Goal: Find specific fact: Find specific fact

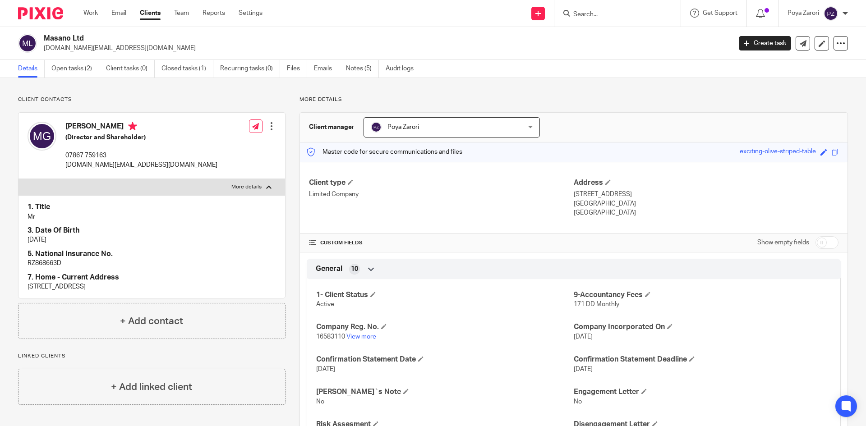
click at [594, 17] on input "Search" at bounding box center [613, 15] width 81 height 8
type input "pw"
click at [619, 31] on link at bounding box center [651, 38] width 160 height 21
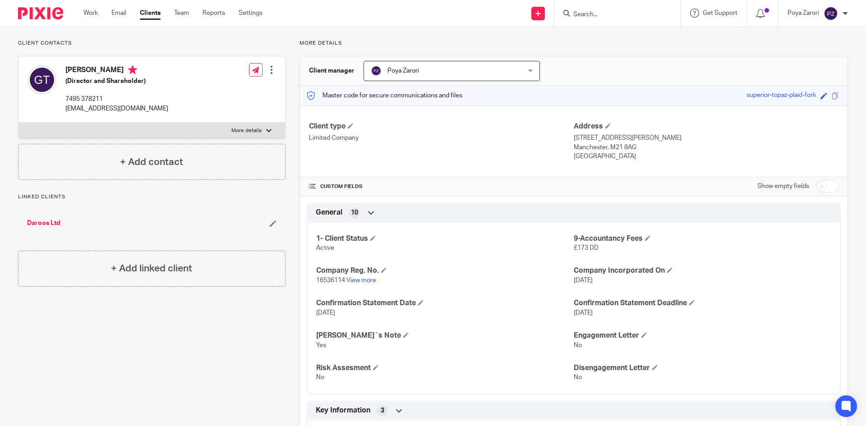
scroll to position [180, 0]
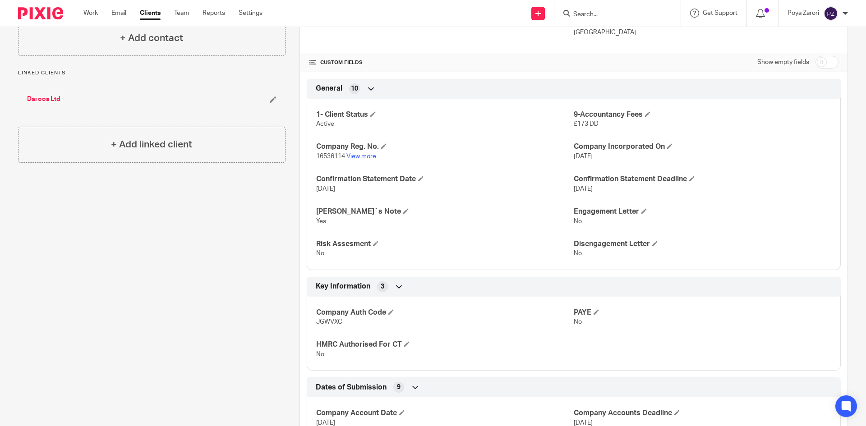
click at [818, 62] on input "checkbox" at bounding box center [827, 62] width 23 height 13
checkbox input "true"
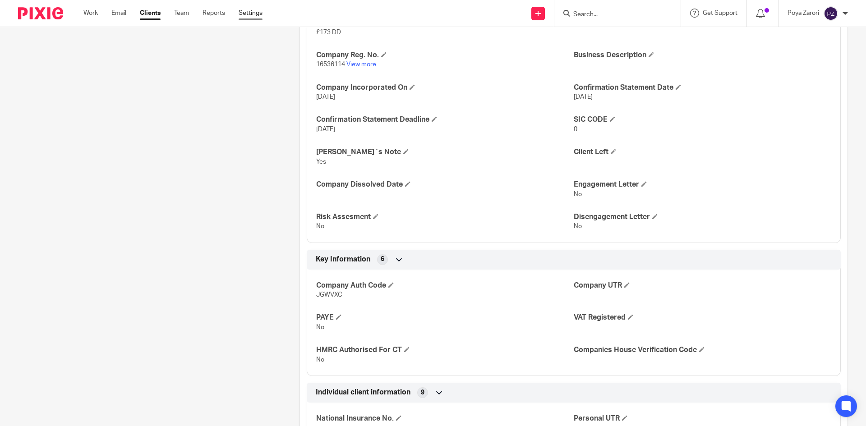
scroll to position [361, 0]
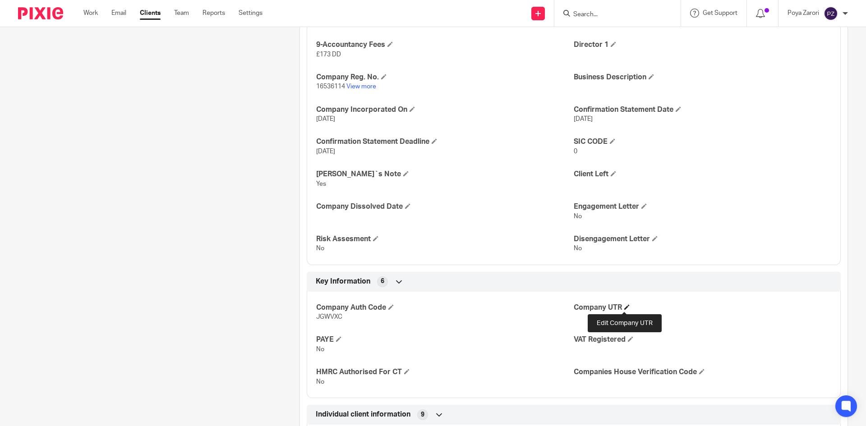
click at [624, 308] on span at bounding box center [626, 307] width 5 height 5
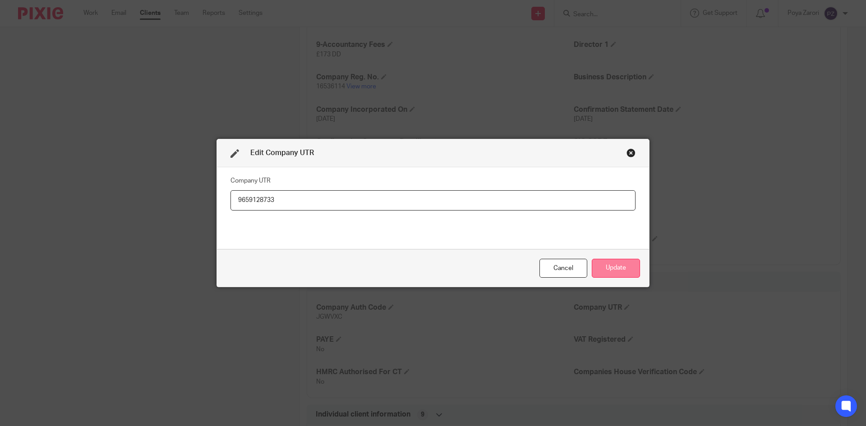
type input "9659128733"
click at [622, 268] on button "Update" at bounding box center [616, 268] width 48 height 19
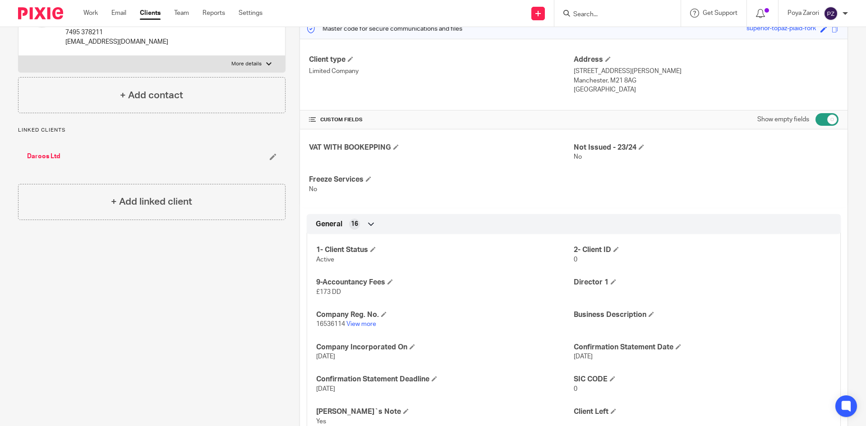
scroll to position [135, 0]
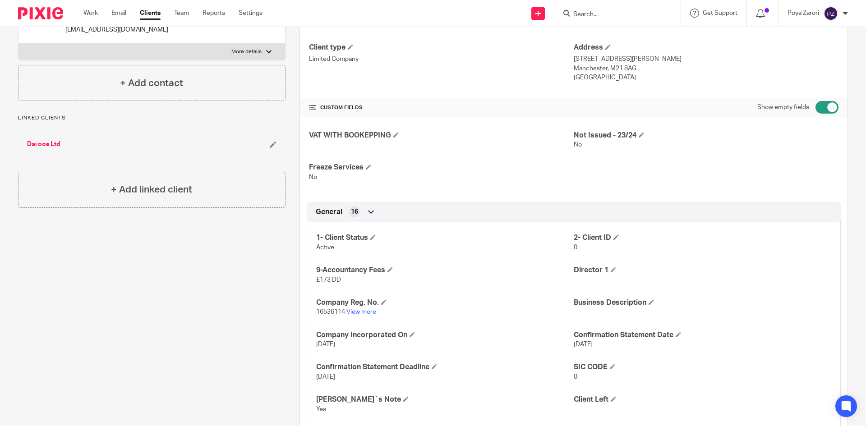
click at [320, 314] on span "16536114" at bounding box center [330, 312] width 29 height 6
copy p "16536114"
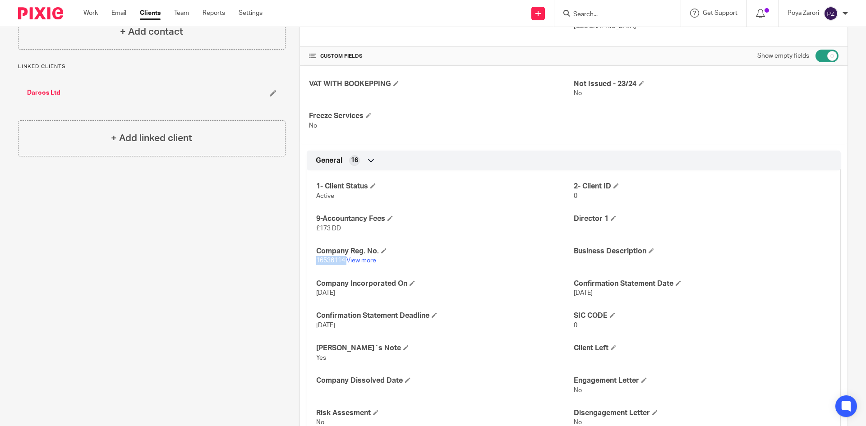
scroll to position [406, 0]
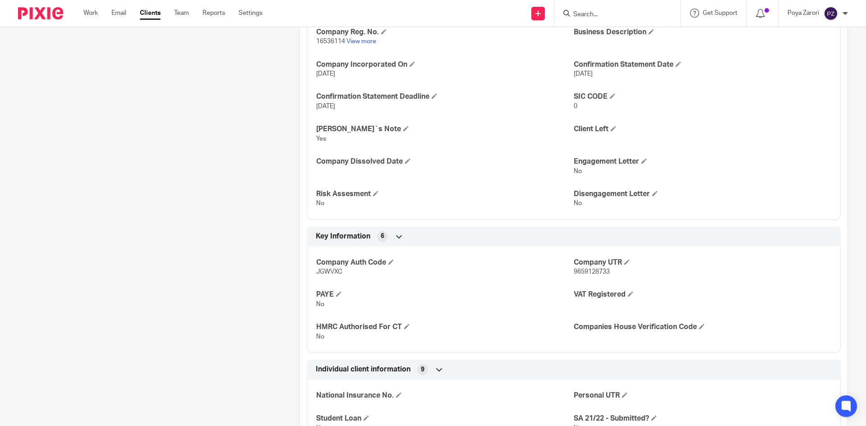
click at [330, 270] on span "JGWVXC" at bounding box center [329, 272] width 26 height 6
copy span "JGWVXC"
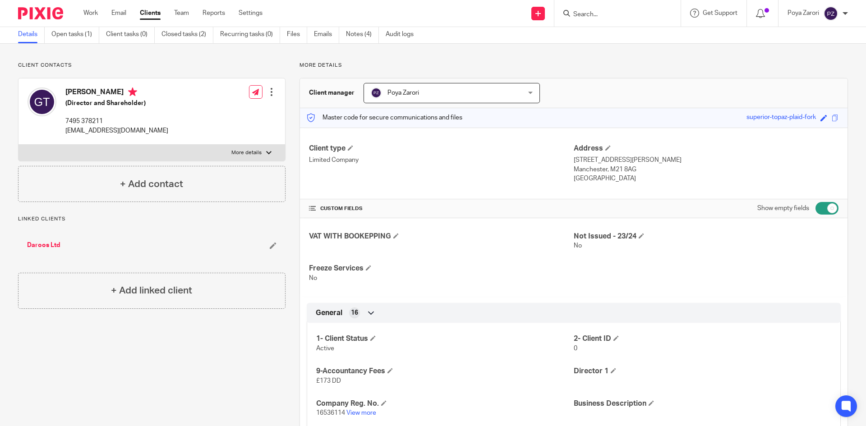
scroll to position [0, 0]
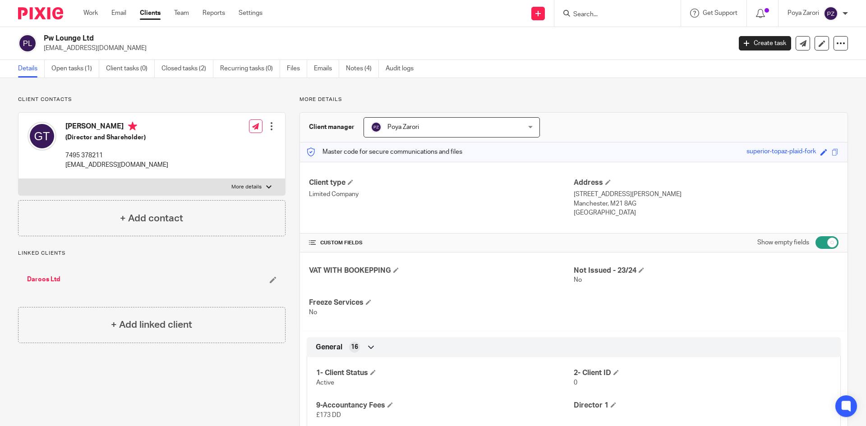
click at [89, 49] on p "[EMAIL_ADDRESS][DOMAIN_NAME]" at bounding box center [385, 48] width 682 height 9
copy main "[EMAIL_ADDRESS][DOMAIN_NAME] Create task Update from Companies House Export dat…"
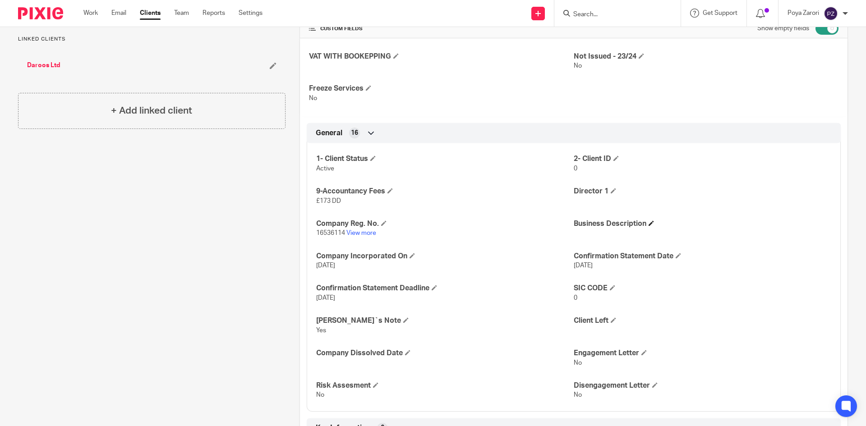
scroll to position [406, 0]
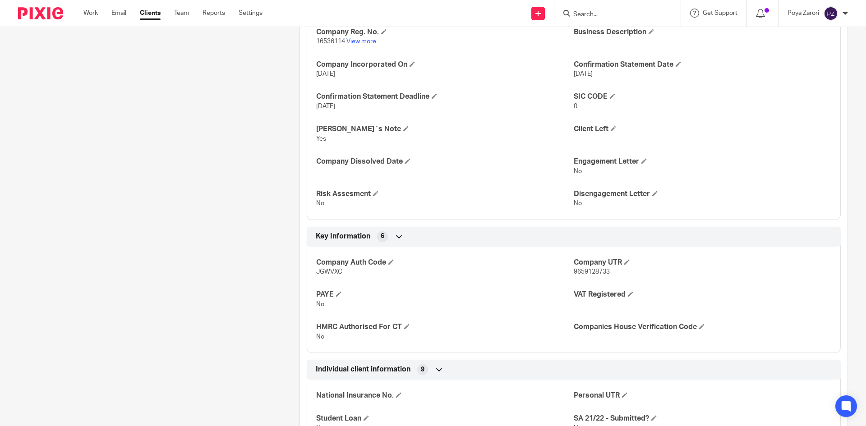
click at [588, 271] on span "9659128733" at bounding box center [592, 272] width 36 height 6
copy span "9659128733"
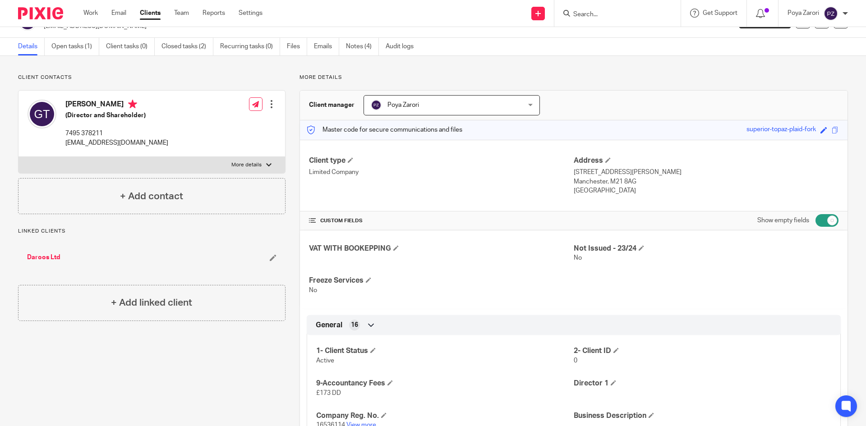
scroll to position [0, 0]
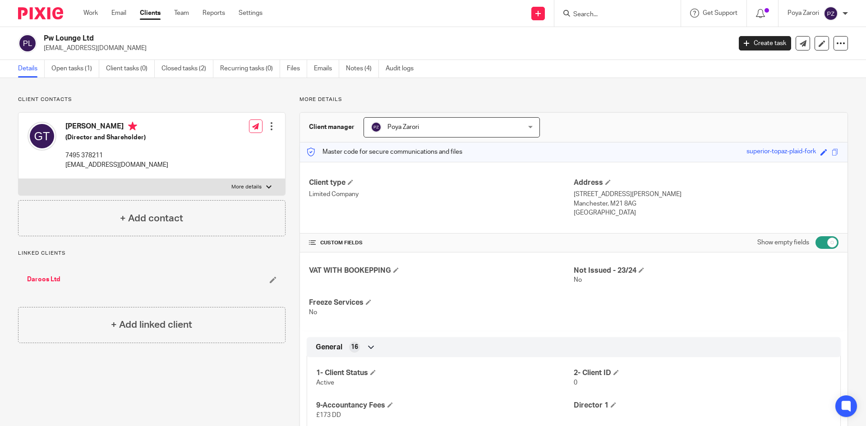
drag, startPoint x: 632, startPoint y: 206, endPoint x: 607, endPoint y: 204, distance: 24.4
click at [607, 204] on p "Manchester, M21 8AG" at bounding box center [706, 203] width 265 height 9
copy p "M21 8AG"
drag, startPoint x: 95, startPoint y: 38, endPoint x: 44, endPoint y: 38, distance: 51.4
click at [44, 38] on h2 "Pw Lounge Ltd" at bounding box center [316, 38] width 545 height 9
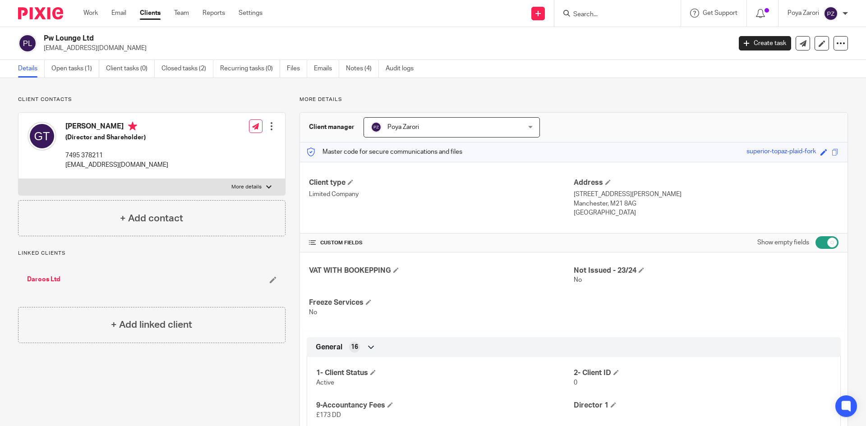
copy h2 "Pw Lounge Ltd"
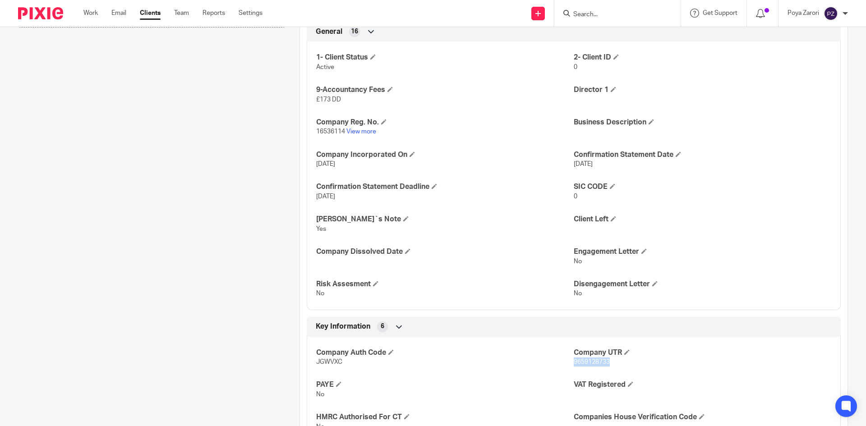
scroll to position [587, 0]
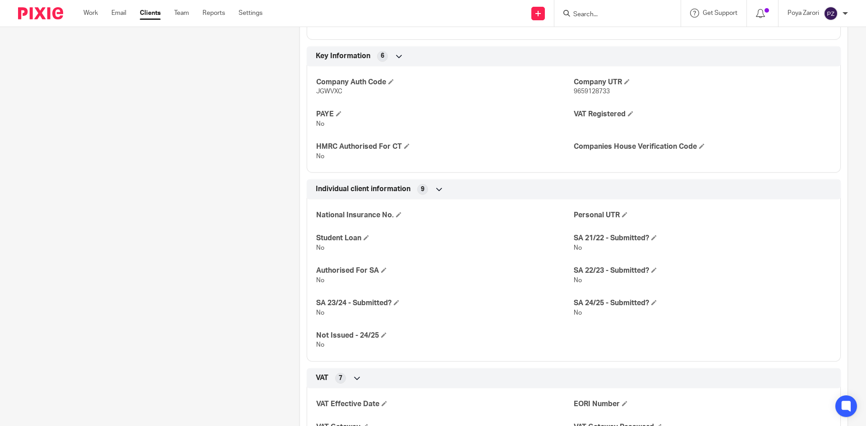
click at [584, 90] on span "9659128733" at bounding box center [592, 91] width 36 height 6
copy span "9659128733"
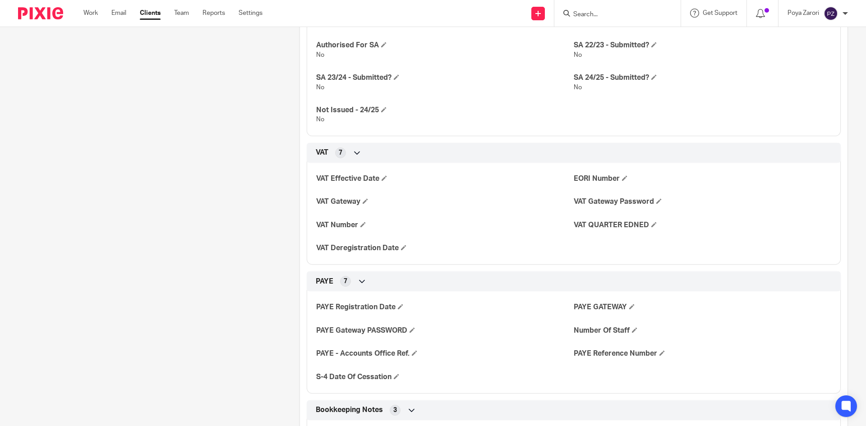
scroll to position [541, 0]
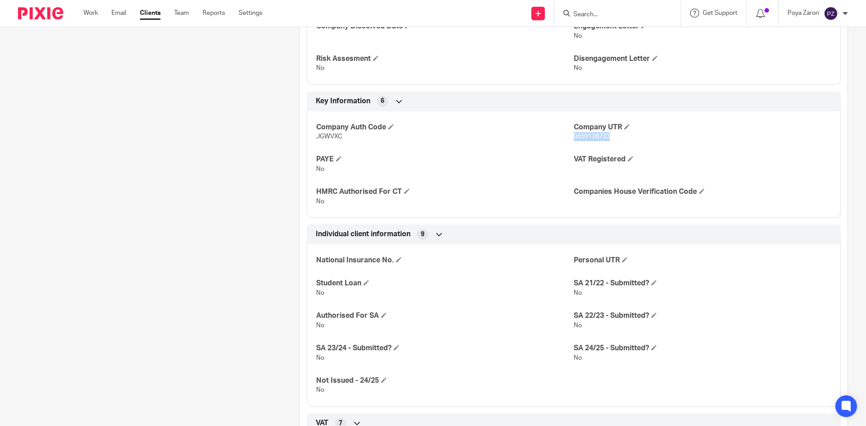
copy span "9659128733"
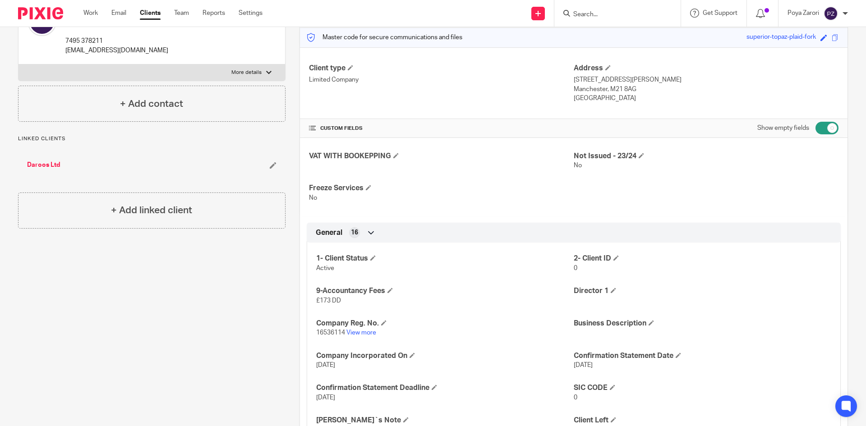
scroll to position [0, 0]
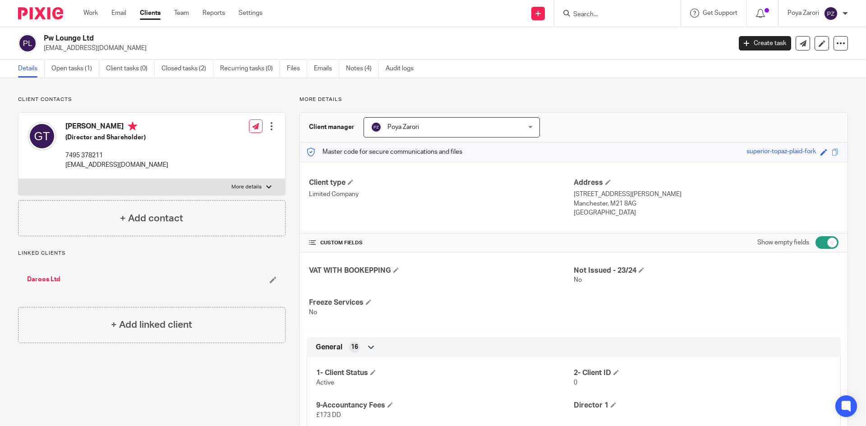
drag, startPoint x: 633, startPoint y: 204, endPoint x: 608, endPoint y: 203, distance: 25.8
click at [608, 203] on p "Manchester, M21 8AG" at bounding box center [706, 203] width 265 height 9
copy p "M21 8AG"
drag, startPoint x: 96, startPoint y: 38, endPoint x: 46, endPoint y: 39, distance: 50.1
click at [46, 39] on h2 "Pw Lounge Ltd" at bounding box center [316, 38] width 545 height 9
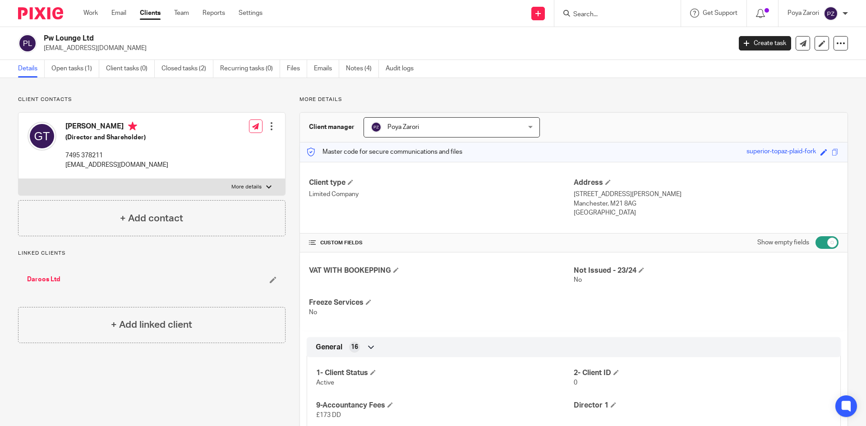
copy h2 "Pw Lounge Ltd"
